Goal: Navigation & Orientation: Find specific page/section

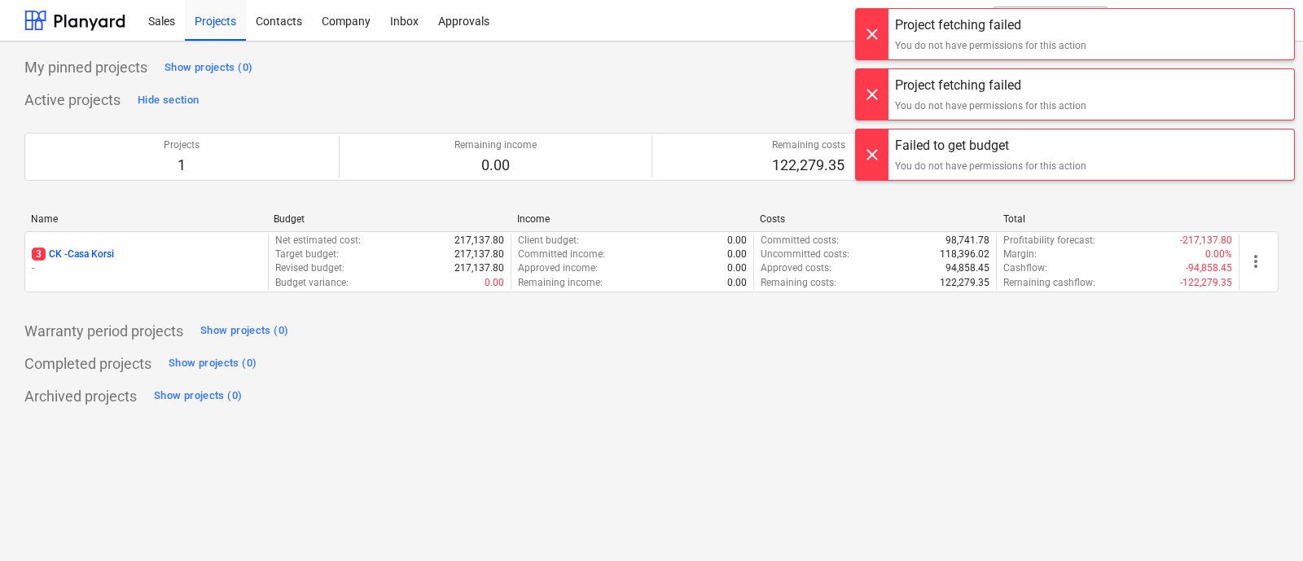
click at [870, 148] on div at bounding box center [872, 154] width 33 height 50
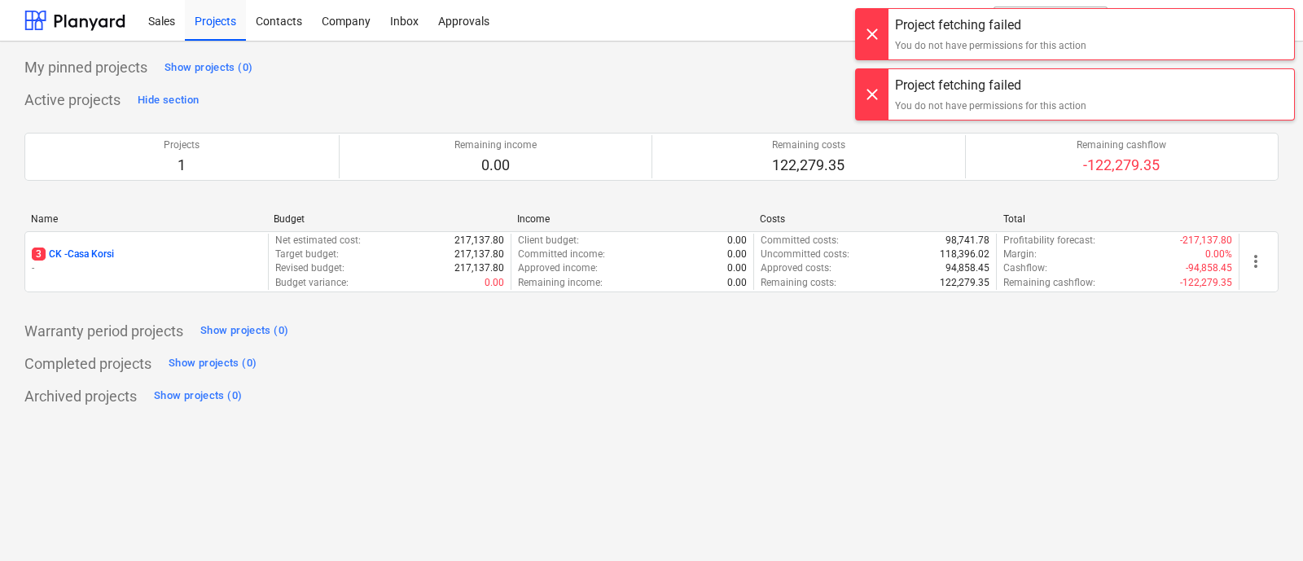
click at [869, 99] on div at bounding box center [872, 94] width 33 height 50
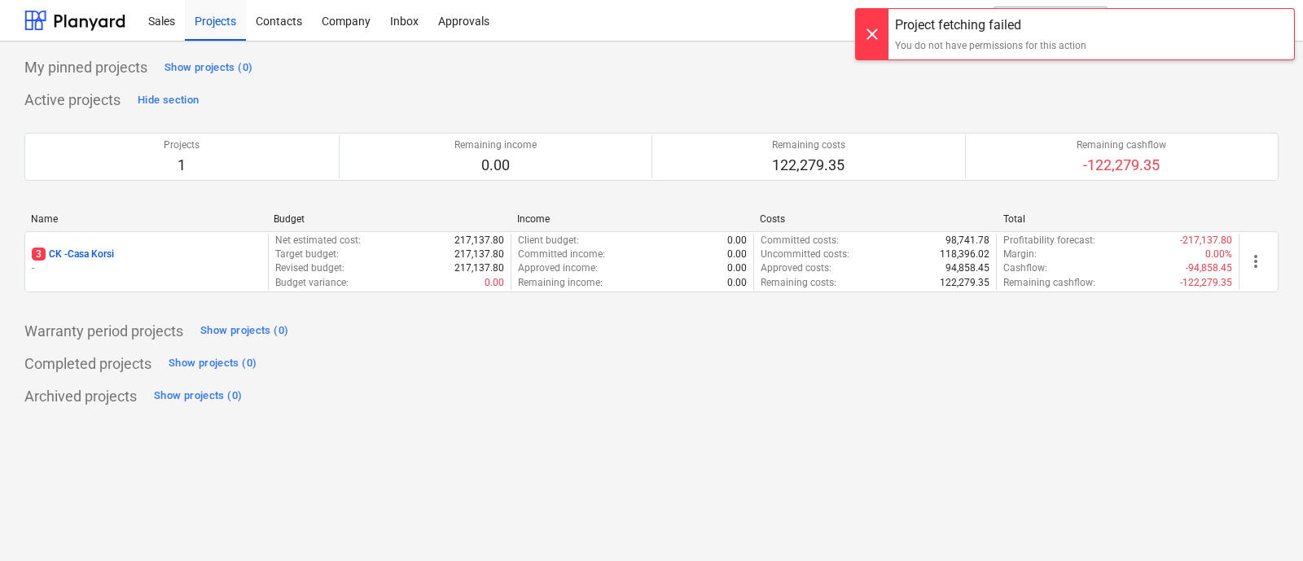
click at [870, 32] on div at bounding box center [872, 34] width 33 height 50
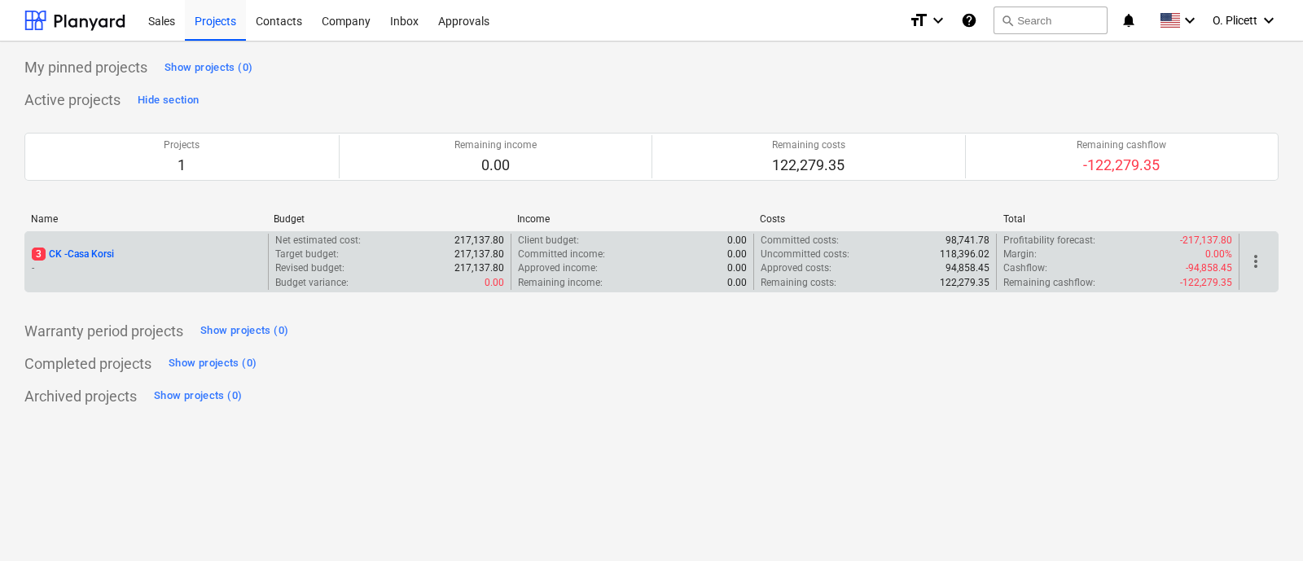
click at [109, 253] on p "3 CK - Casa Korsi" at bounding box center [73, 254] width 82 height 14
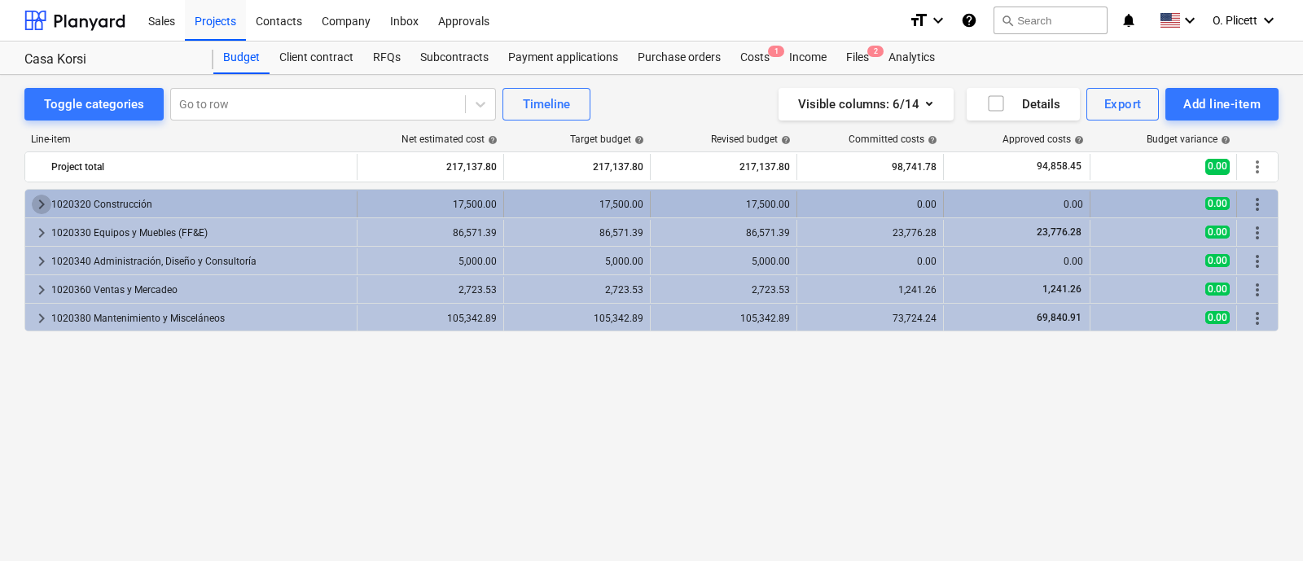
click at [37, 205] on span "keyboard_arrow_right" at bounding box center [42, 205] width 20 height 20
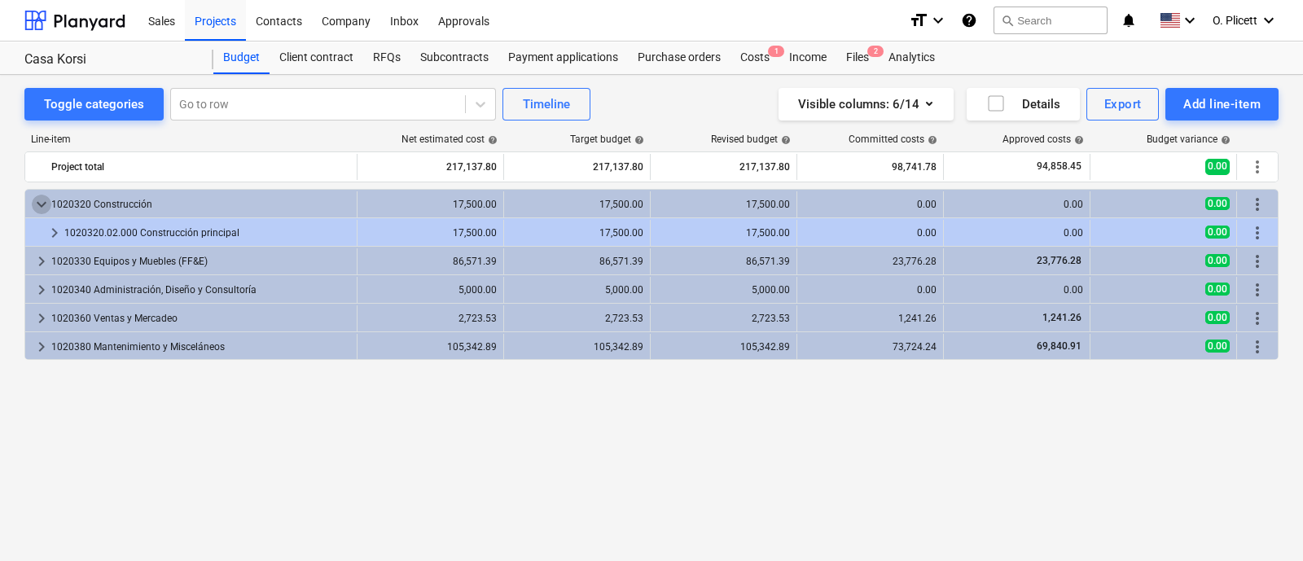
click at [37, 205] on span "keyboard_arrow_down" at bounding box center [42, 205] width 20 height 20
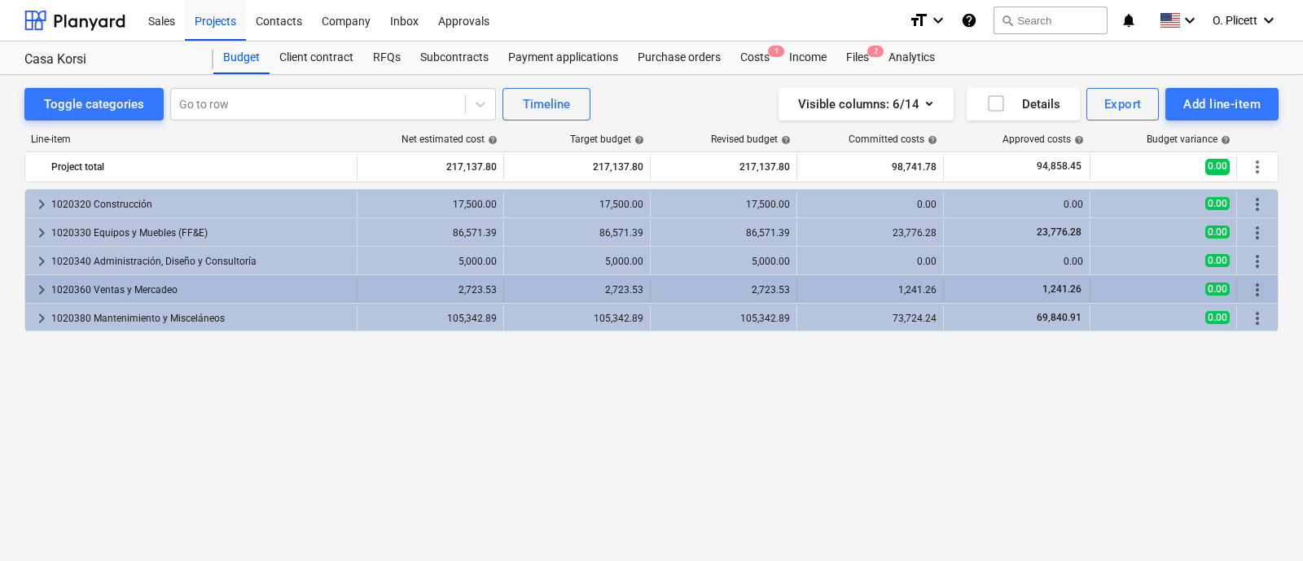
click at [41, 293] on span "keyboard_arrow_right" at bounding box center [42, 290] width 20 height 20
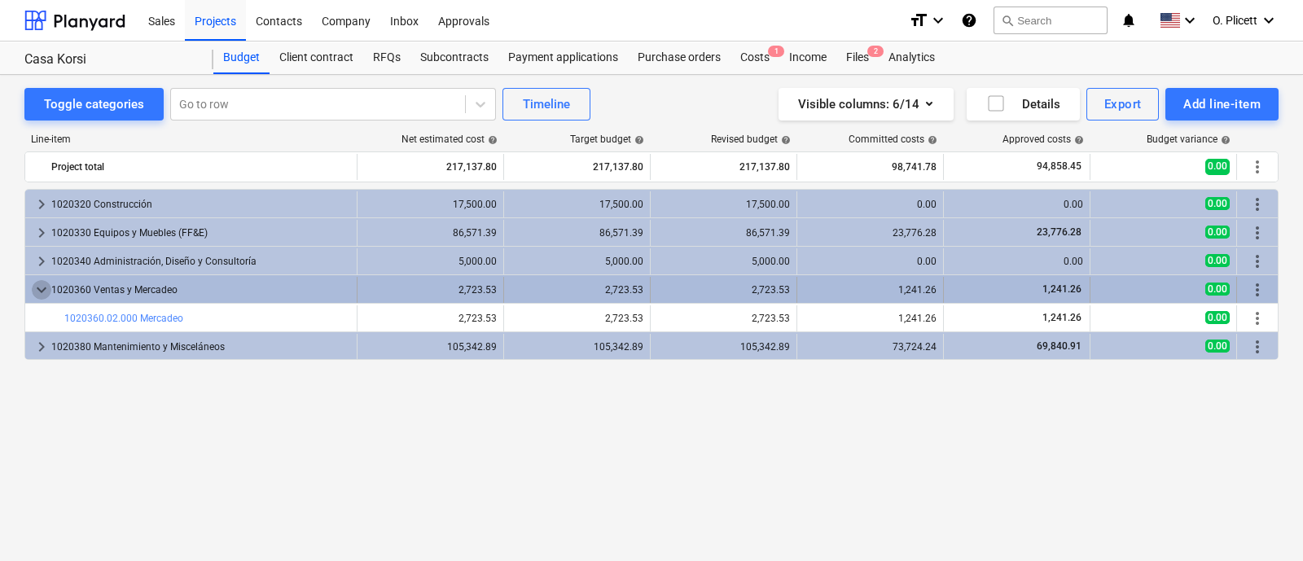
click at [37, 295] on span "keyboard_arrow_down" at bounding box center [42, 290] width 20 height 20
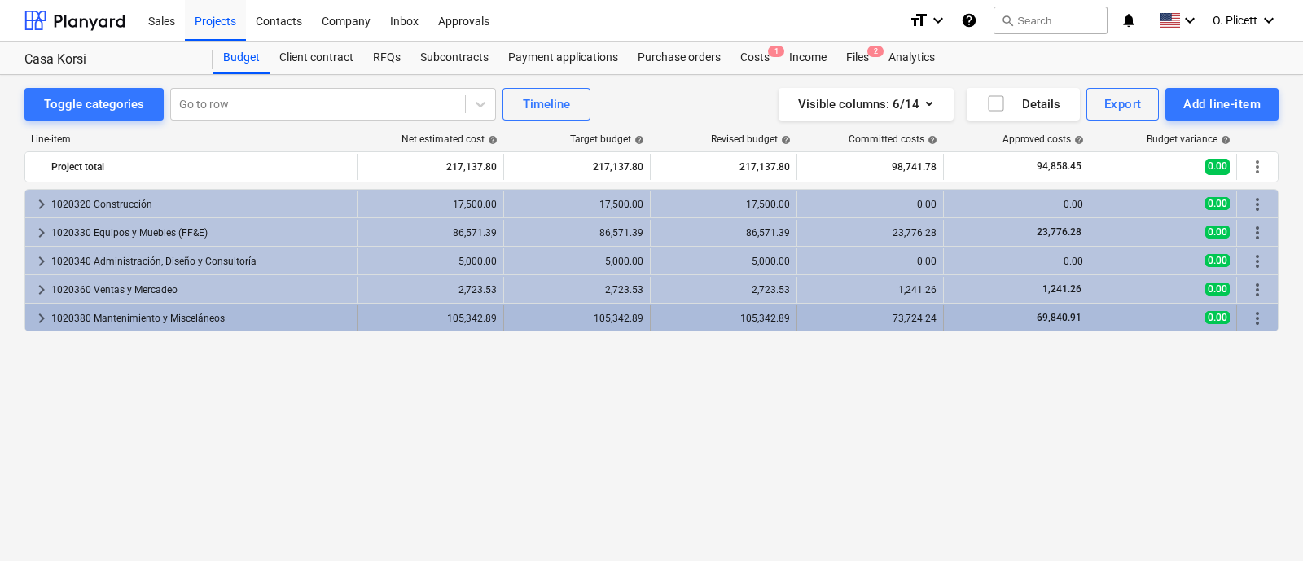
click at [42, 323] on span "keyboard_arrow_right" at bounding box center [42, 319] width 20 height 20
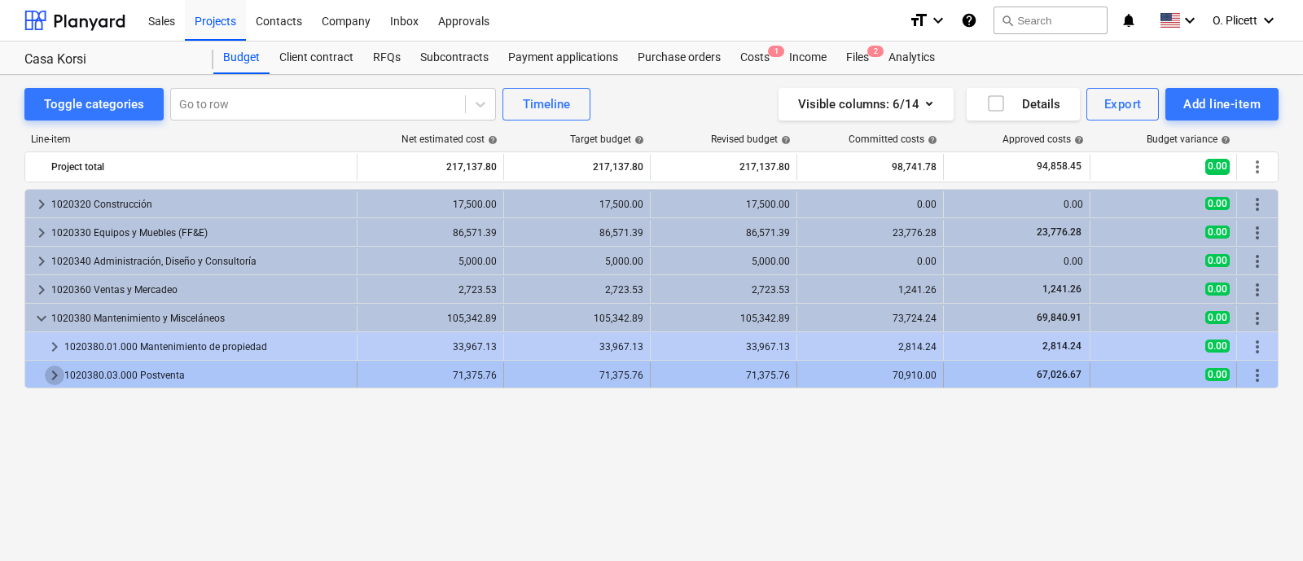
click at [51, 379] on span "keyboard_arrow_right" at bounding box center [55, 376] width 20 height 20
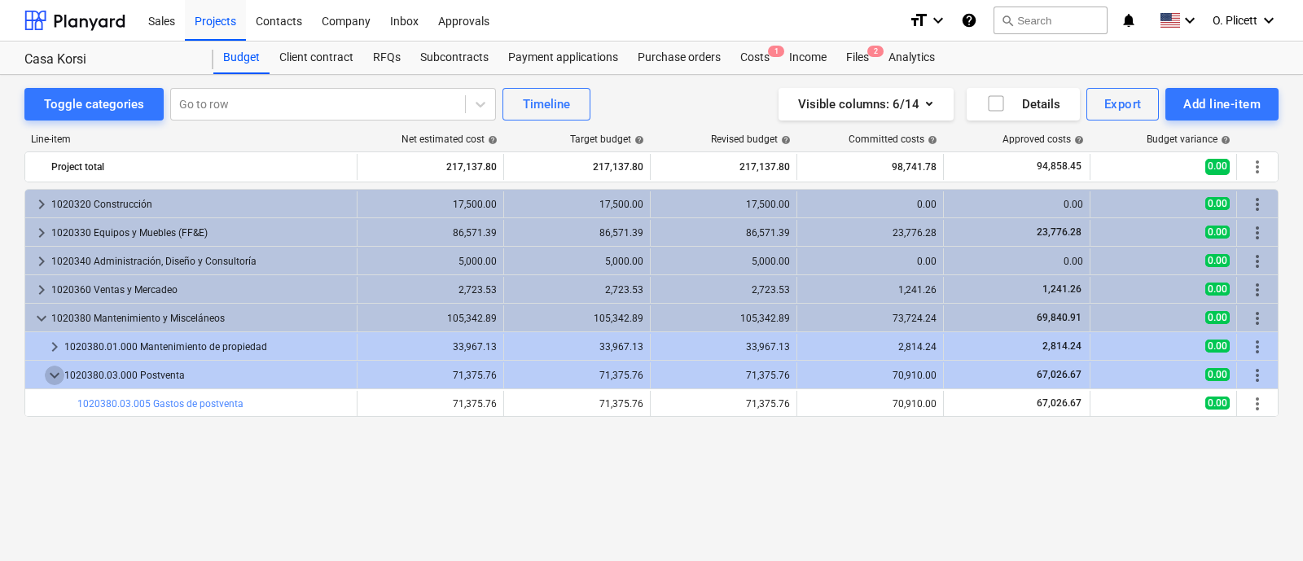
click at [51, 379] on span "keyboard_arrow_down" at bounding box center [55, 376] width 20 height 20
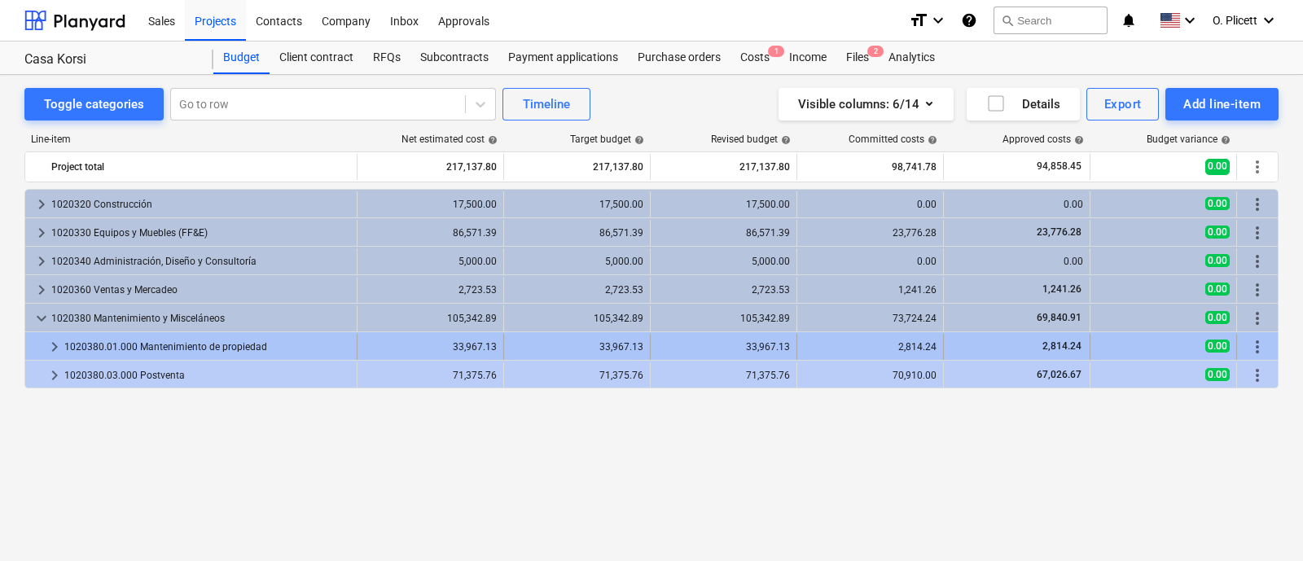
click at [45, 349] on span "keyboard_arrow_right" at bounding box center [55, 347] width 20 height 20
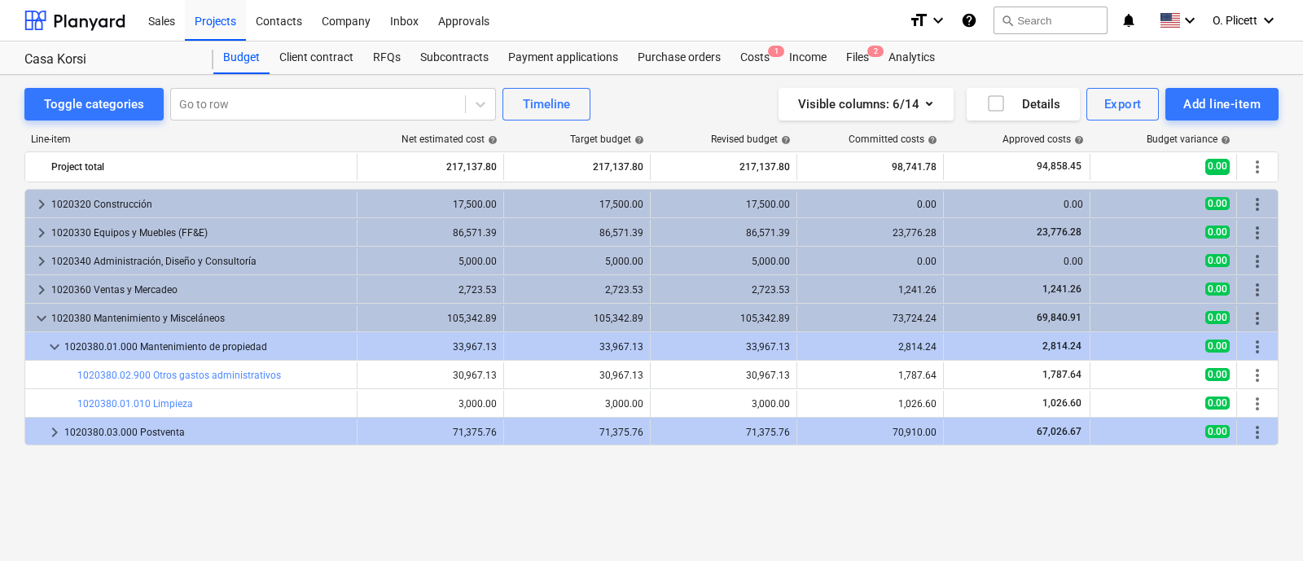
click at [45, 348] on span "keyboard_arrow_down" at bounding box center [55, 347] width 20 height 20
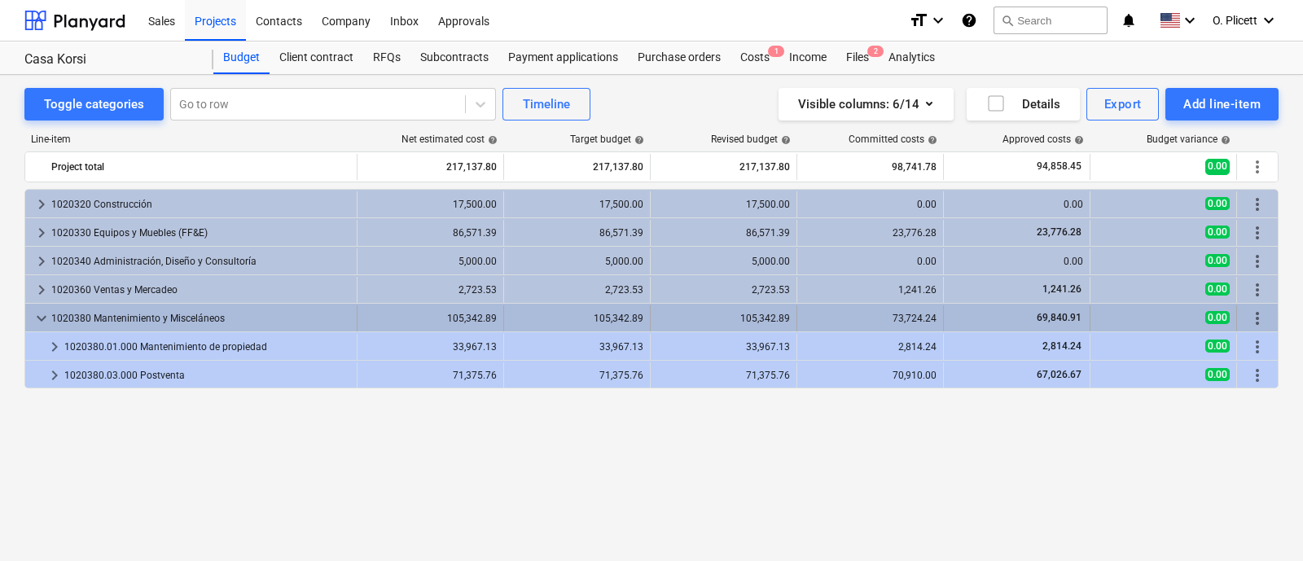
click at [33, 319] on span "keyboard_arrow_down" at bounding box center [42, 319] width 20 height 20
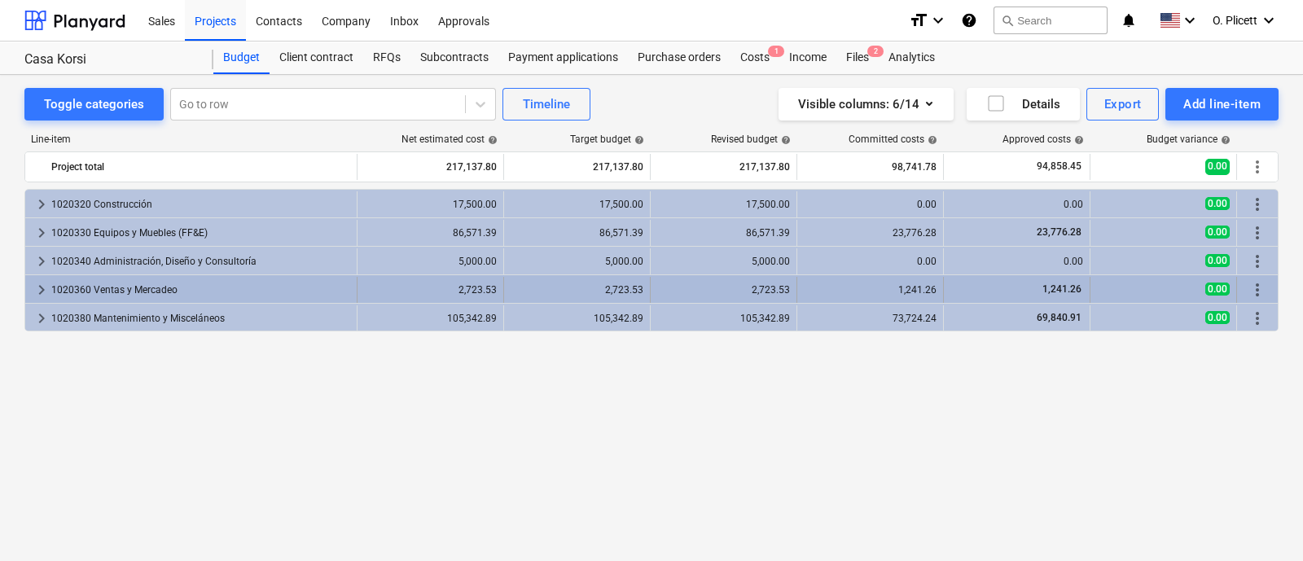
click at [36, 288] on span "keyboard_arrow_right" at bounding box center [42, 290] width 20 height 20
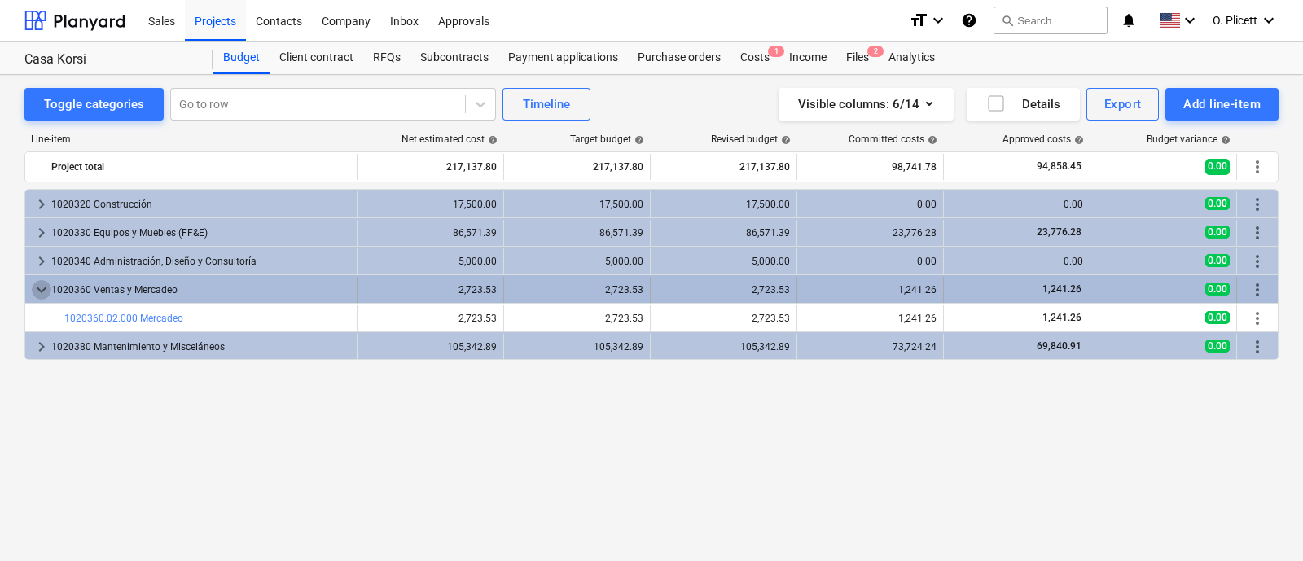
click at [37, 288] on span "keyboard_arrow_down" at bounding box center [42, 290] width 20 height 20
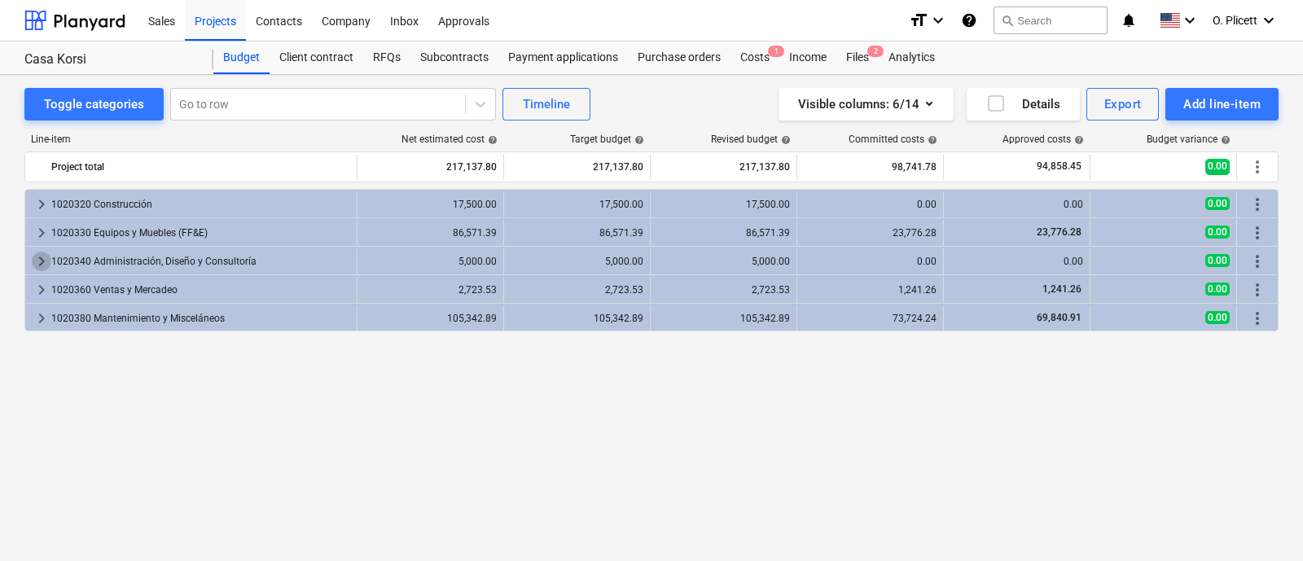
click at [43, 253] on span "keyboard_arrow_right" at bounding box center [42, 262] width 20 height 20
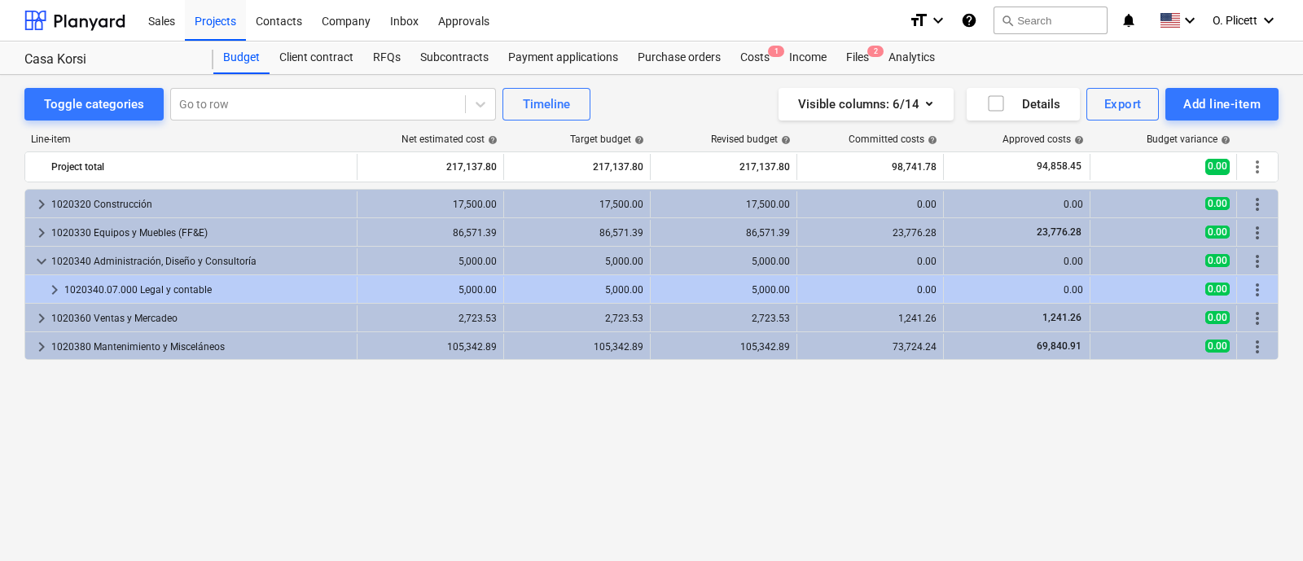
click at [43, 253] on span "keyboard_arrow_down" at bounding box center [42, 262] width 20 height 20
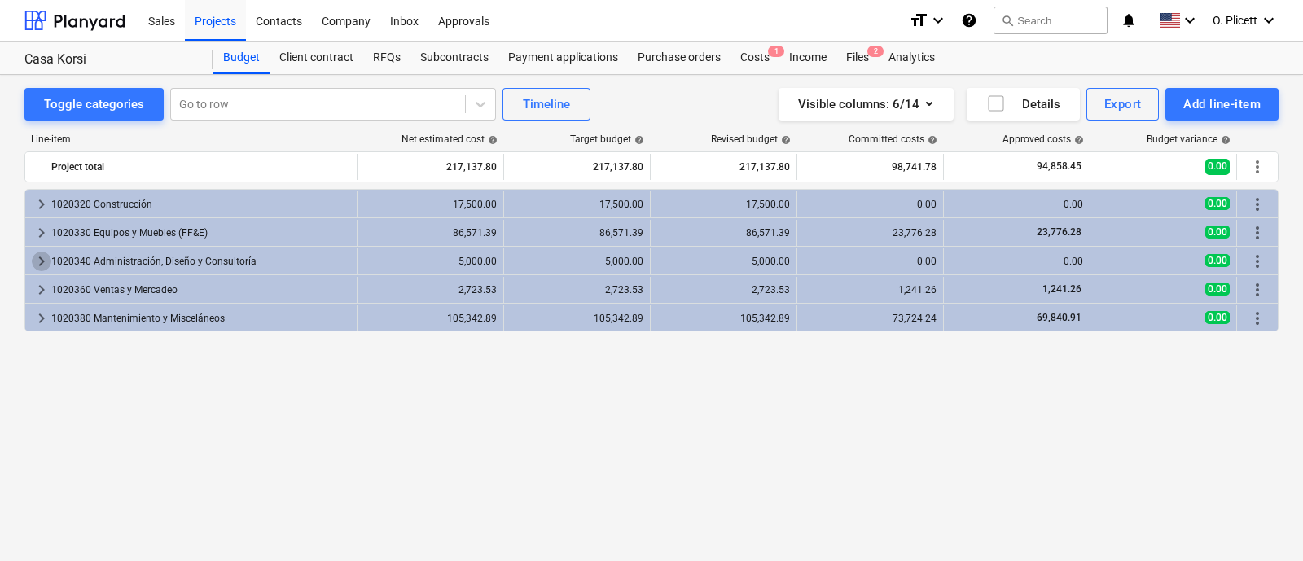
click at [43, 253] on span "keyboard_arrow_right" at bounding box center [42, 262] width 20 height 20
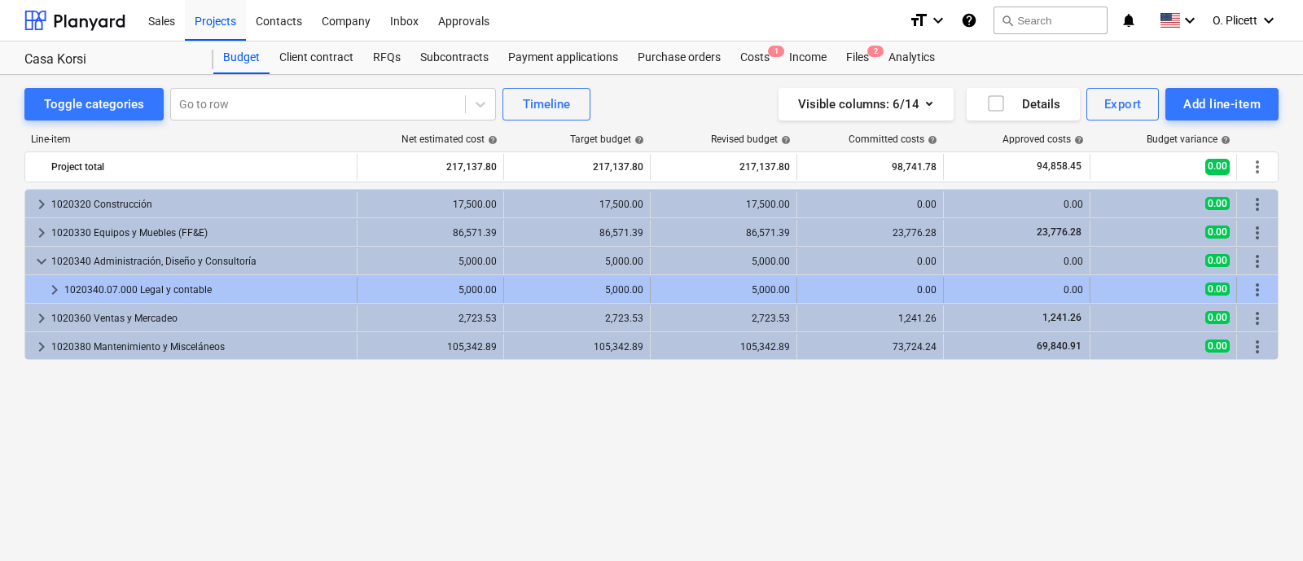
click at [43, 283] on div at bounding box center [38, 290] width 13 height 26
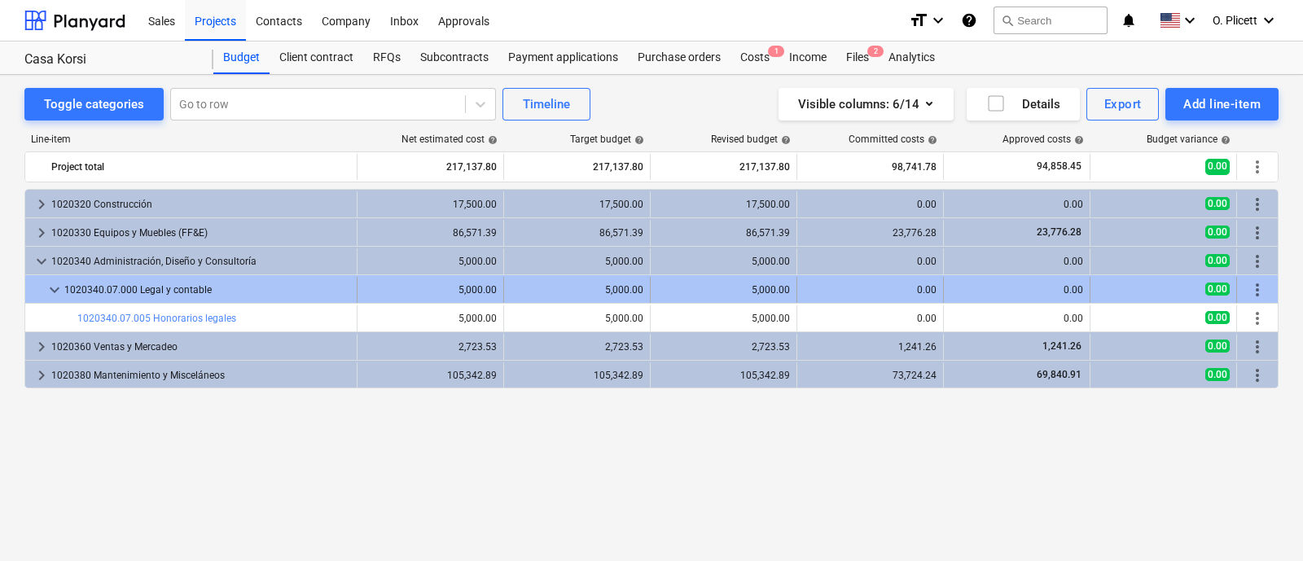
click at [49, 287] on span "keyboard_arrow_down" at bounding box center [55, 290] width 20 height 20
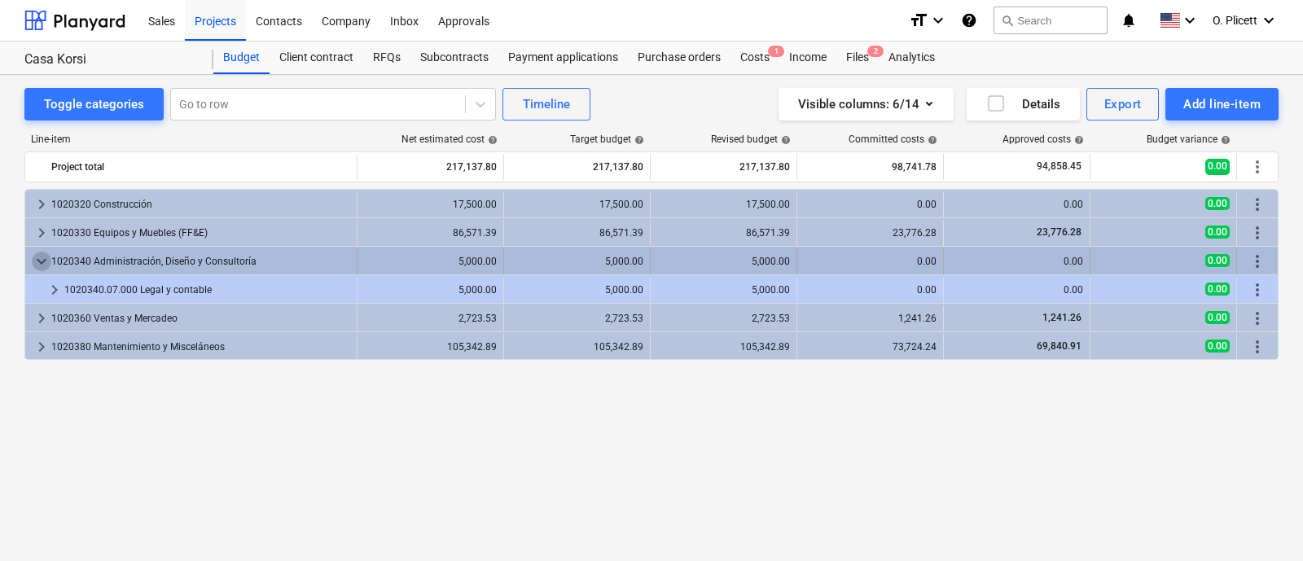
click at [33, 267] on span "keyboard_arrow_down" at bounding box center [42, 262] width 20 height 20
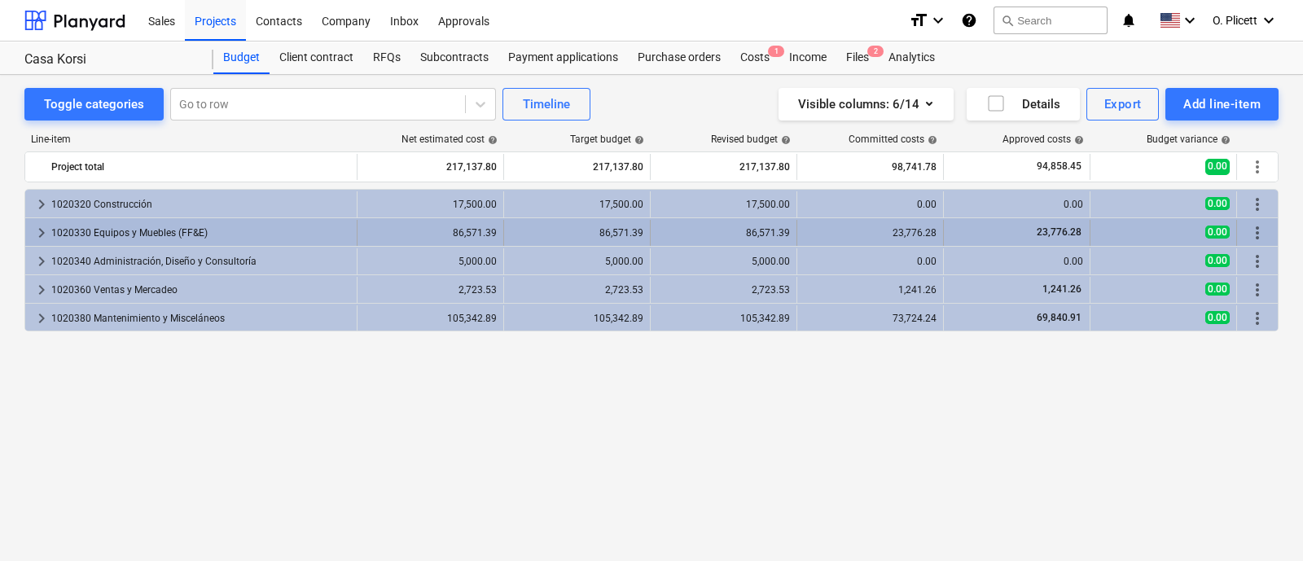
click at [38, 226] on span "keyboard_arrow_right" at bounding box center [42, 233] width 20 height 20
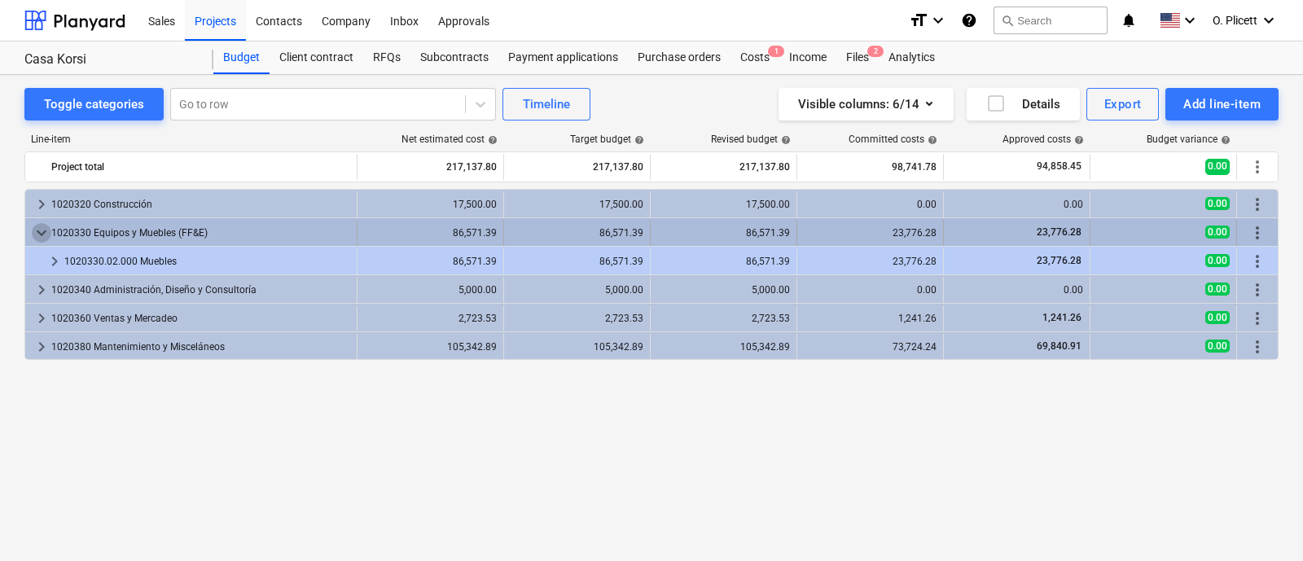
click at [40, 226] on span "keyboard_arrow_down" at bounding box center [42, 233] width 20 height 20
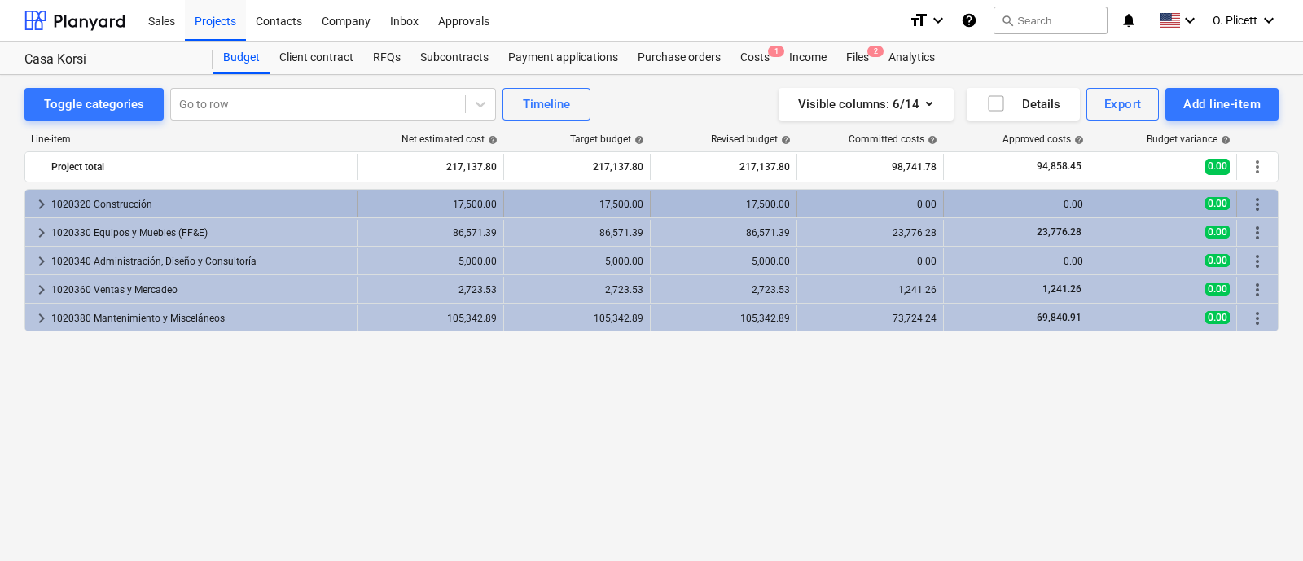
click at [41, 202] on span "keyboard_arrow_right" at bounding box center [42, 205] width 20 height 20
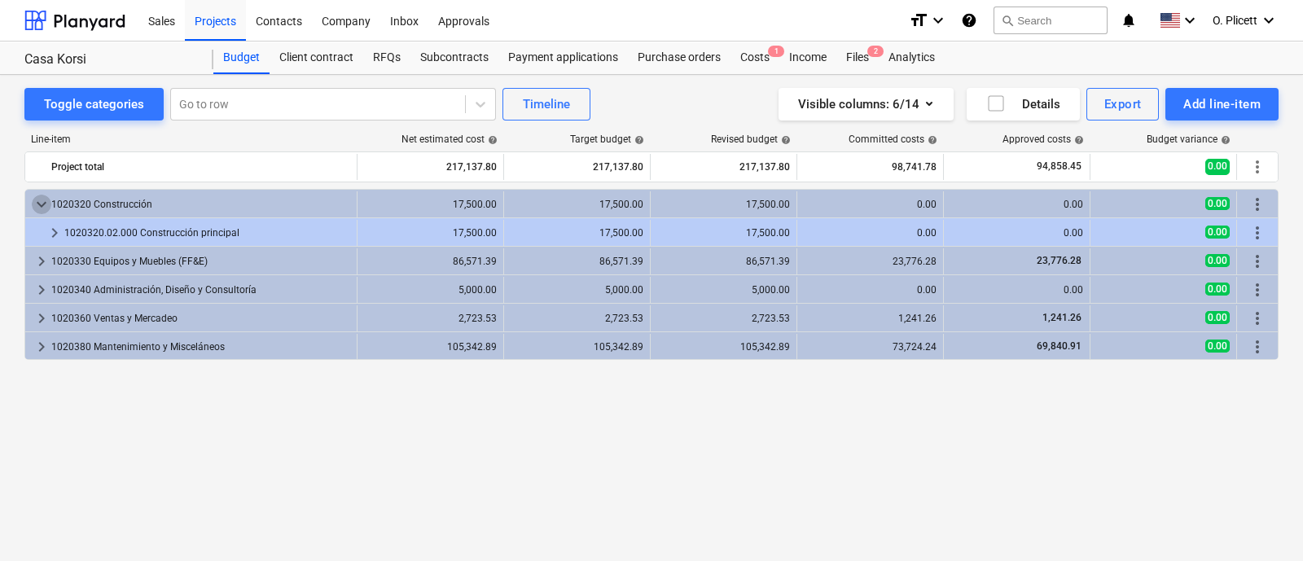
click at [41, 202] on span "keyboard_arrow_down" at bounding box center [42, 205] width 20 height 20
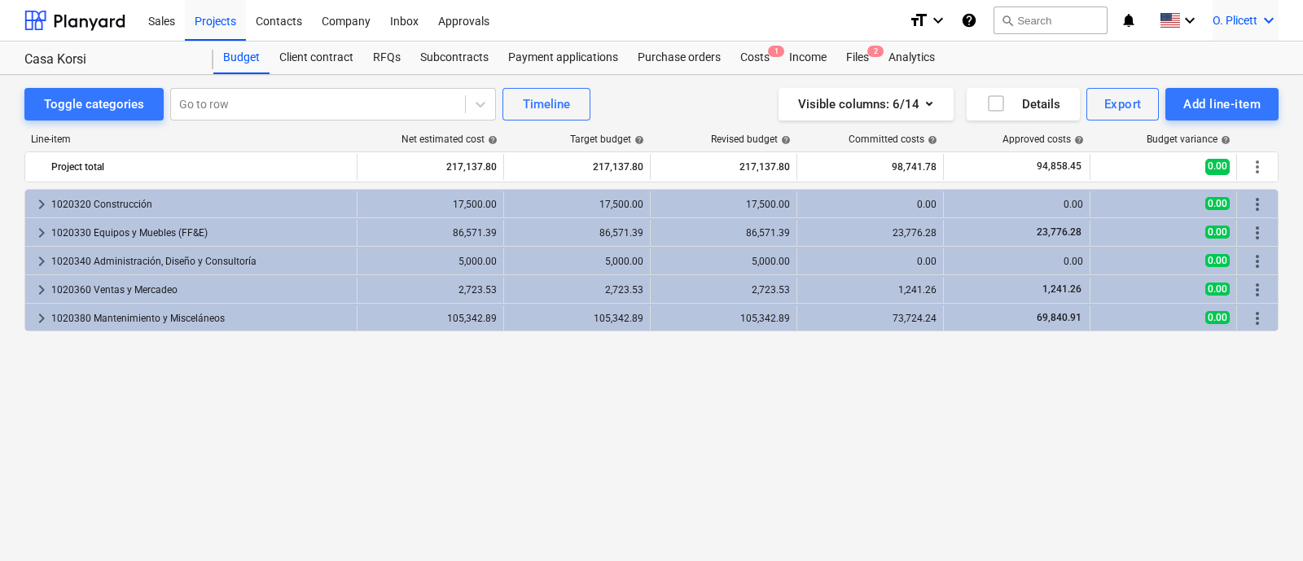
click at [1276, 28] on icon "keyboard_arrow_down" at bounding box center [1269, 21] width 20 height 20
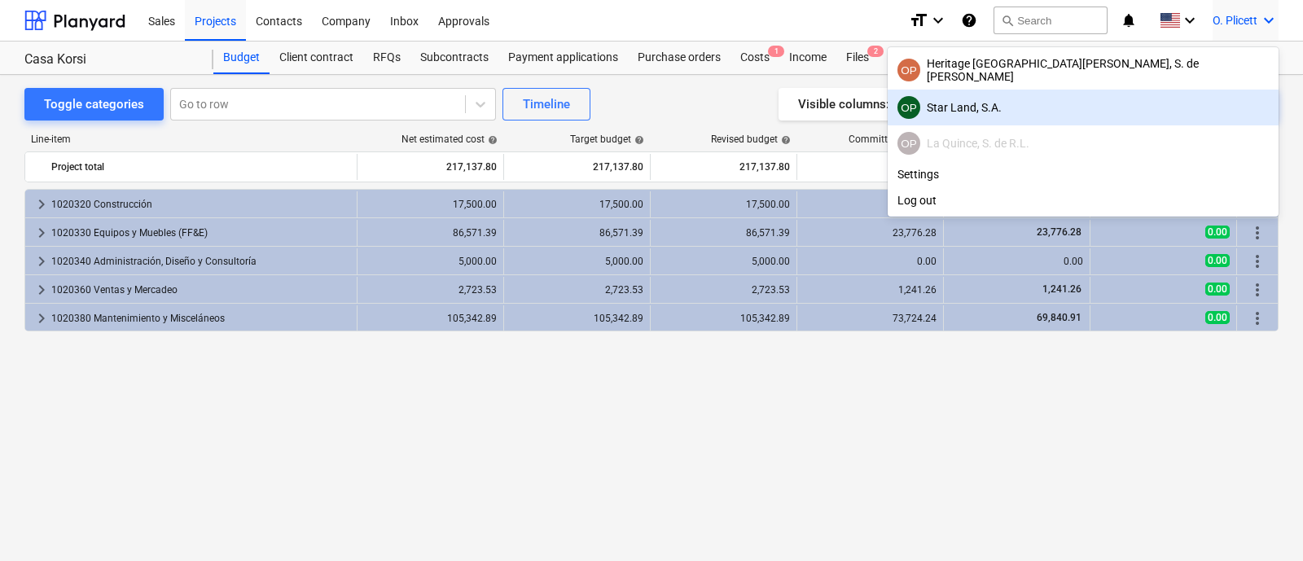
click at [1144, 107] on div "OP Star Land, S.A." at bounding box center [1082, 107] width 371 height 23
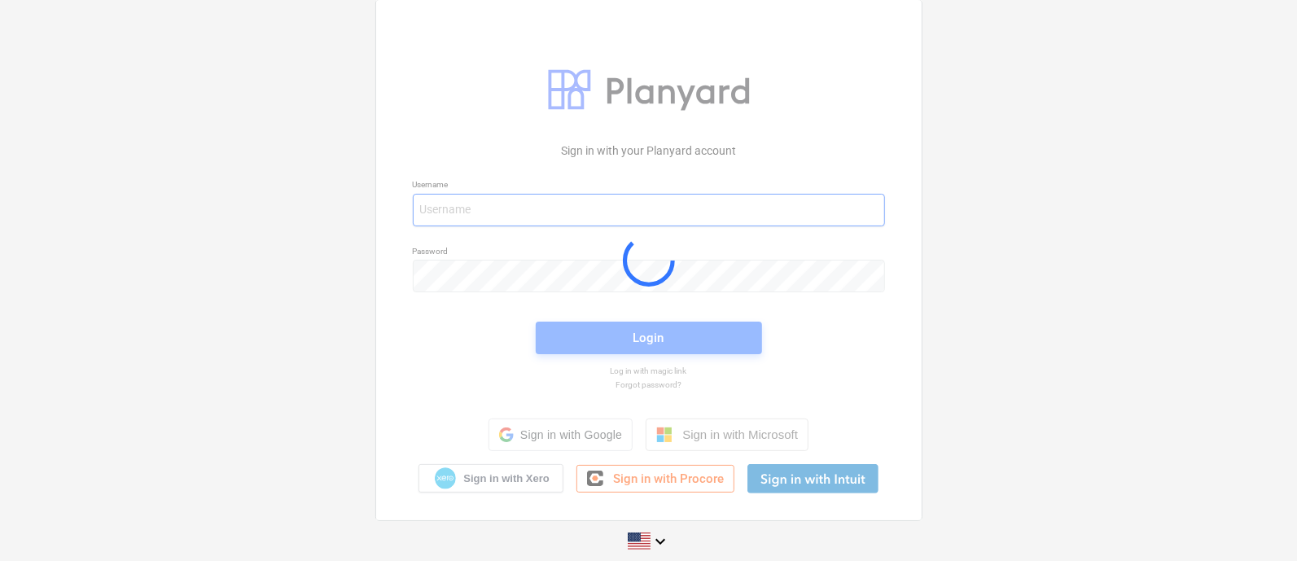
type input "[EMAIL_ADDRESS][DOMAIN_NAME]"
